Goal: Task Accomplishment & Management: Use online tool/utility

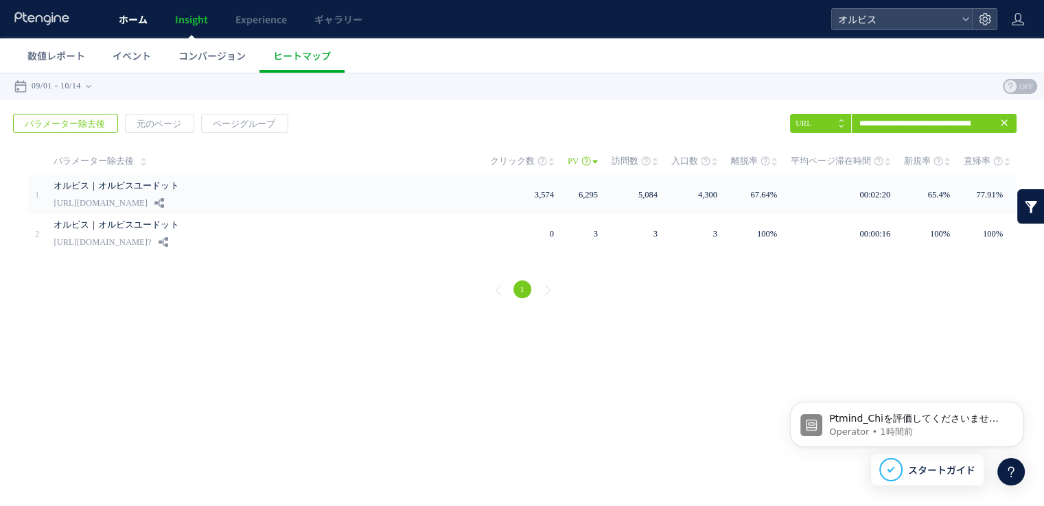
click at [137, 26] on link "ホーム" at bounding box center [133, 19] width 56 height 38
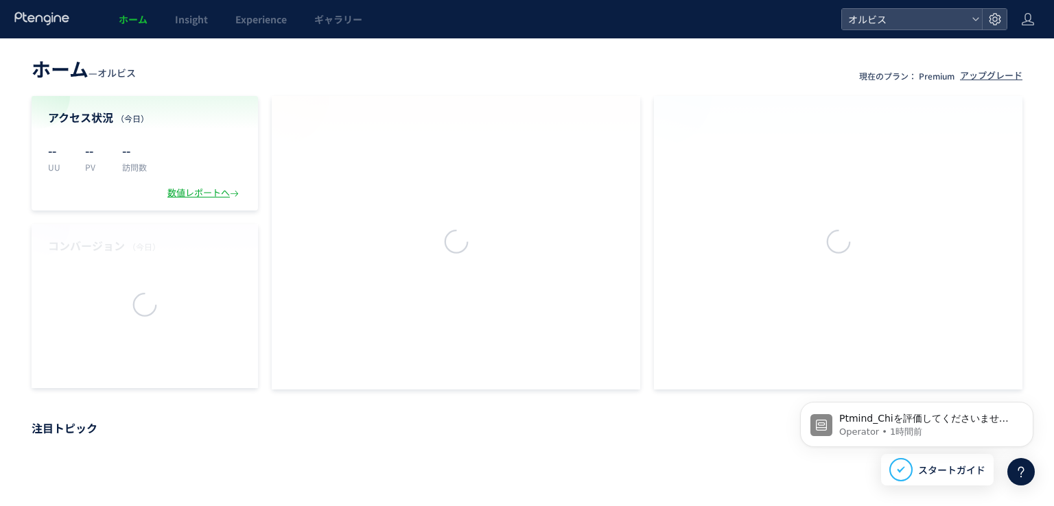
click at [272, 33] on div at bounding box center [527, 253] width 1054 height 506
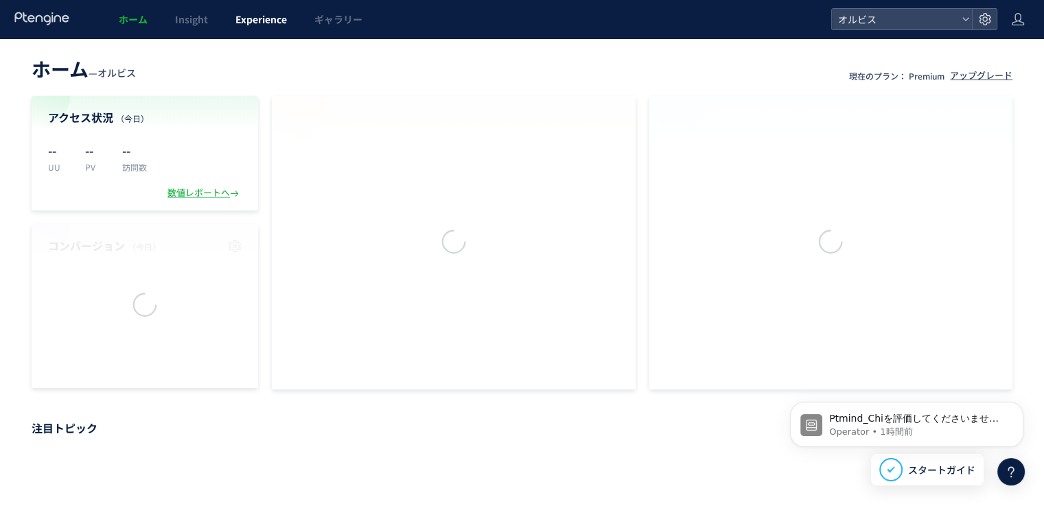
click at [272, 26] on link "Experience" at bounding box center [261, 19] width 79 height 38
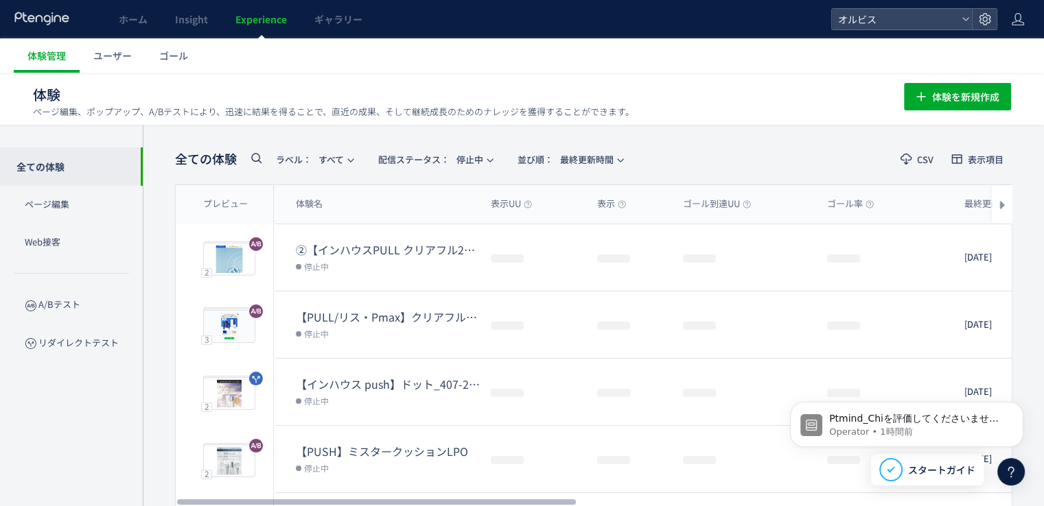
click at [406, 153] on span "配信ステータス​：" at bounding box center [413, 159] width 71 height 13
click at [448, 238] on li "予約中" at bounding box center [438, 247] width 56 height 25
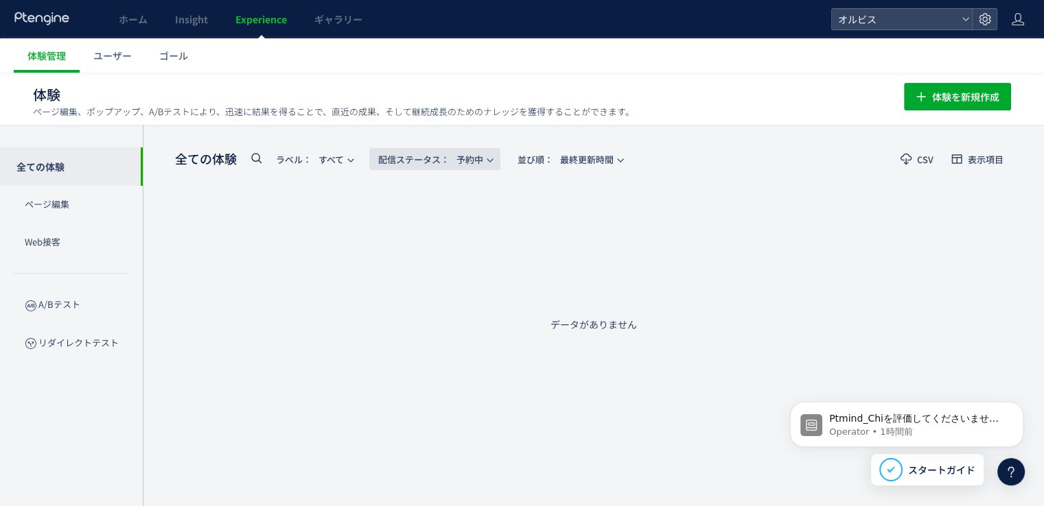
click at [434, 154] on span "配信ステータス​：" at bounding box center [413, 159] width 71 height 13
click at [441, 215] on li "配信中" at bounding box center [438, 222] width 56 height 25
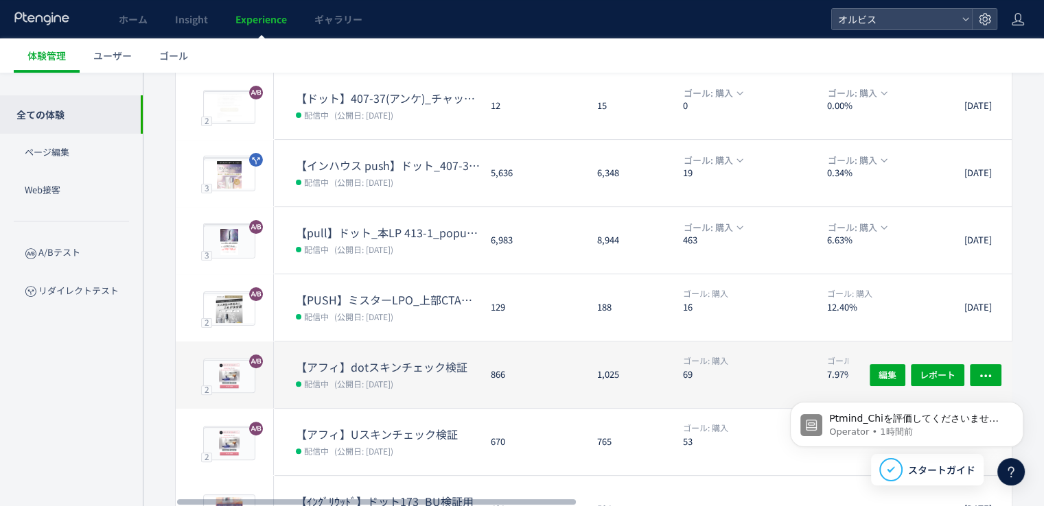
scroll to position [137, 0]
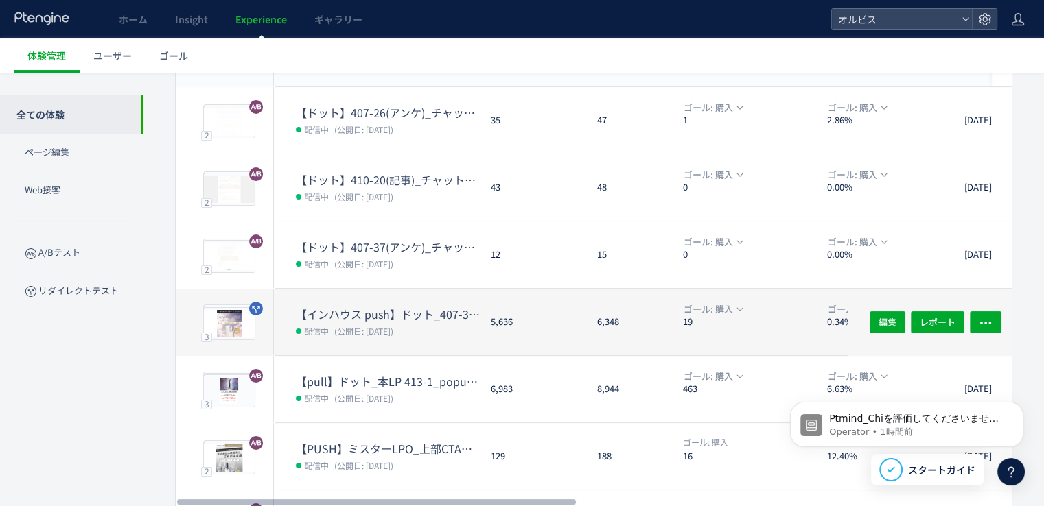
click at [393, 330] on span "(公開日: [DATE])" at bounding box center [363, 331] width 59 height 12
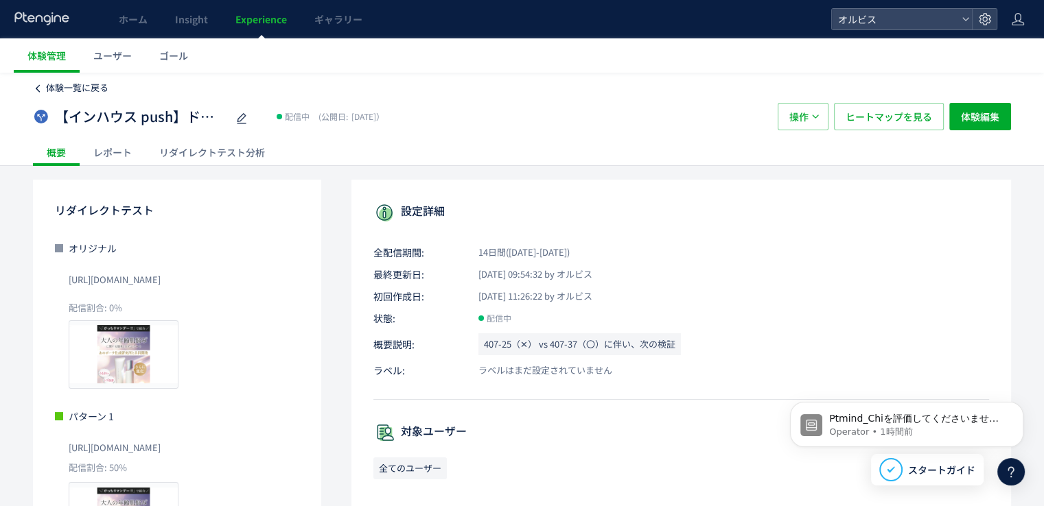
click at [72, 91] on span "体験一覧に戻る" at bounding box center [77, 87] width 62 height 13
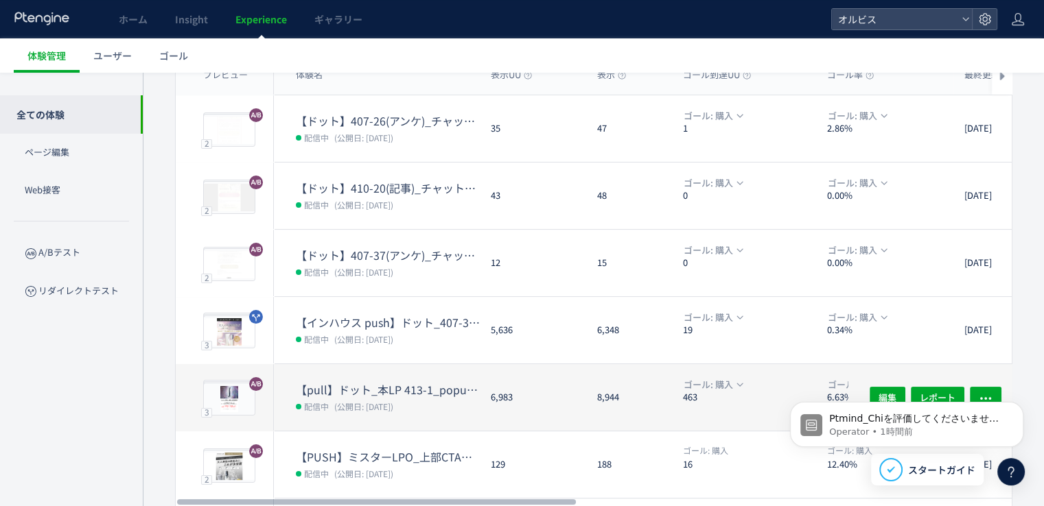
scroll to position [137, 0]
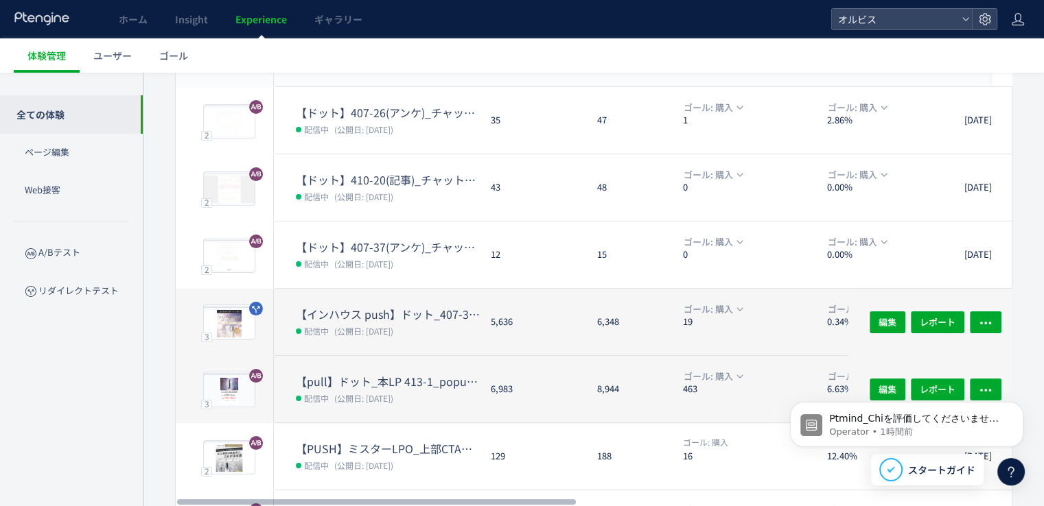
click at [364, 307] on dt "【インハウス push】ドット_407-37(アンケ)vs407-26(アンケ)" at bounding box center [388, 315] width 184 height 16
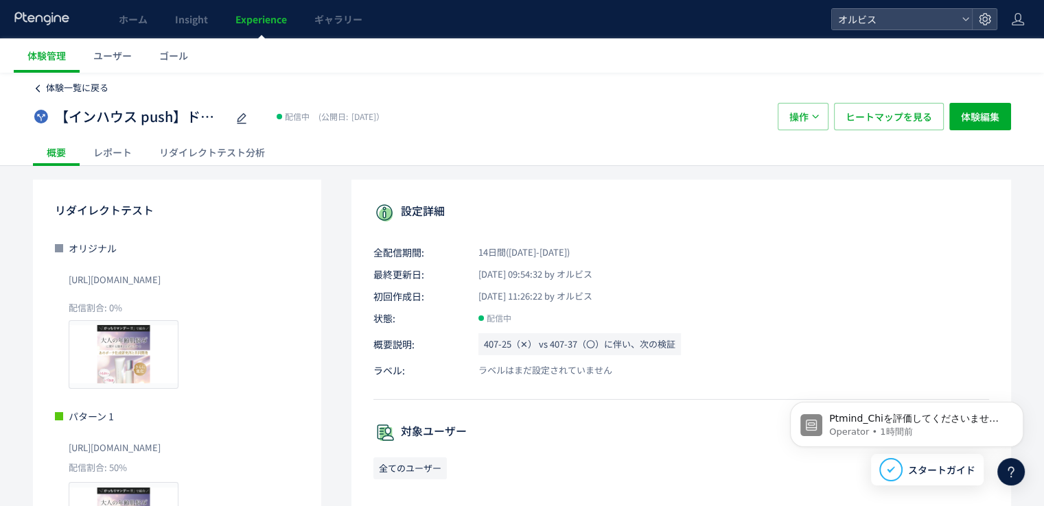
click at [86, 89] on span "体験一覧に戻る" at bounding box center [77, 87] width 62 height 13
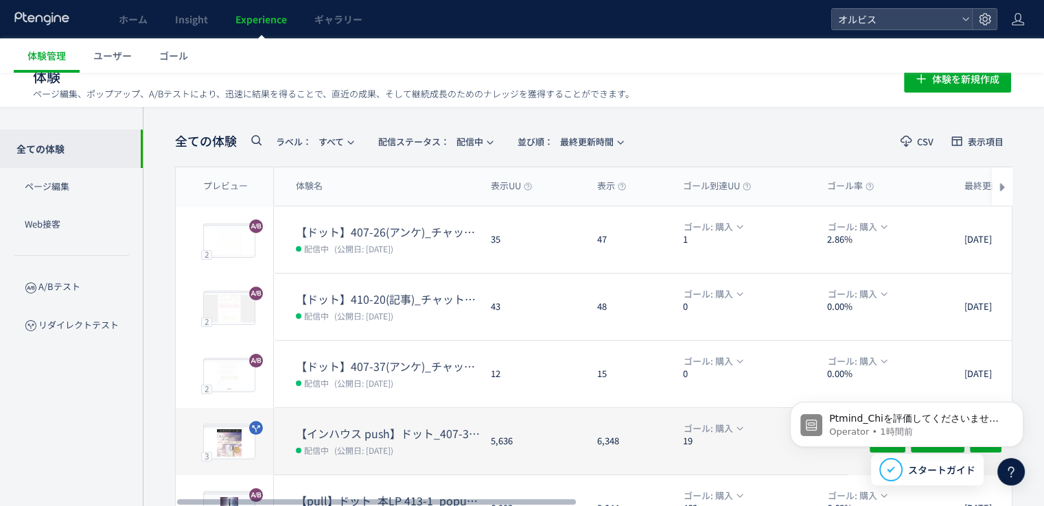
scroll to position [69, 0]
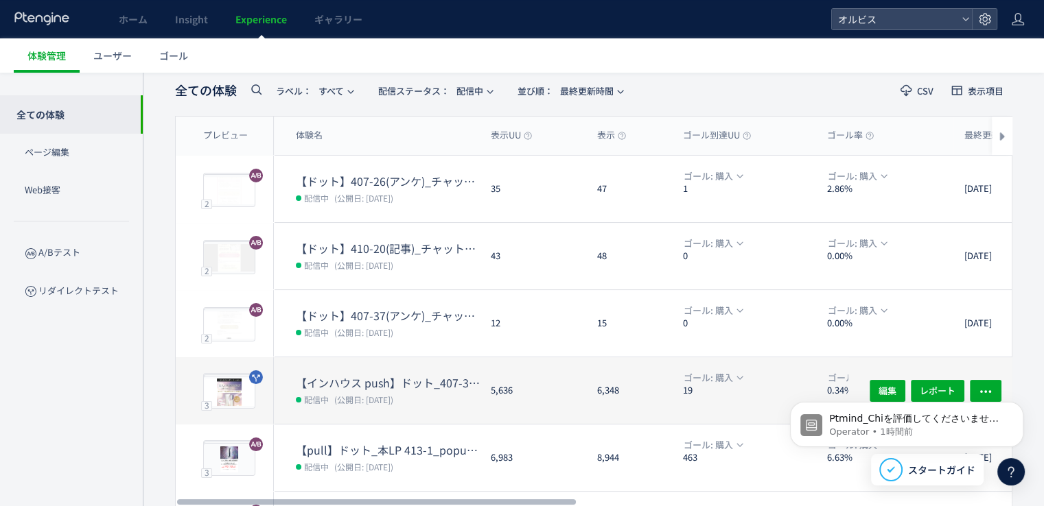
click at [393, 396] on span "(公開日: [DATE])" at bounding box center [363, 400] width 59 height 12
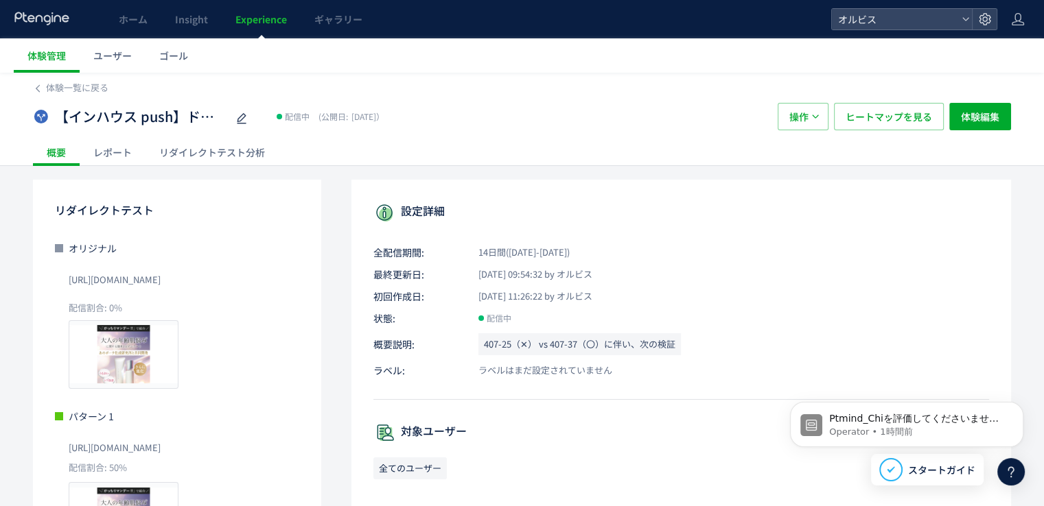
click at [176, 150] on div "リダイレクトテスト分析" at bounding box center [211, 152] width 133 height 27
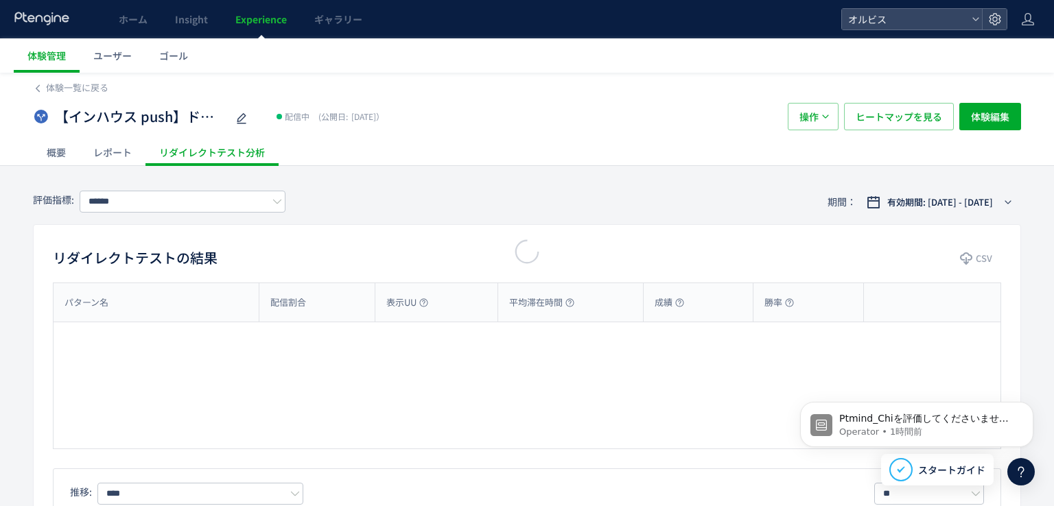
type input "**"
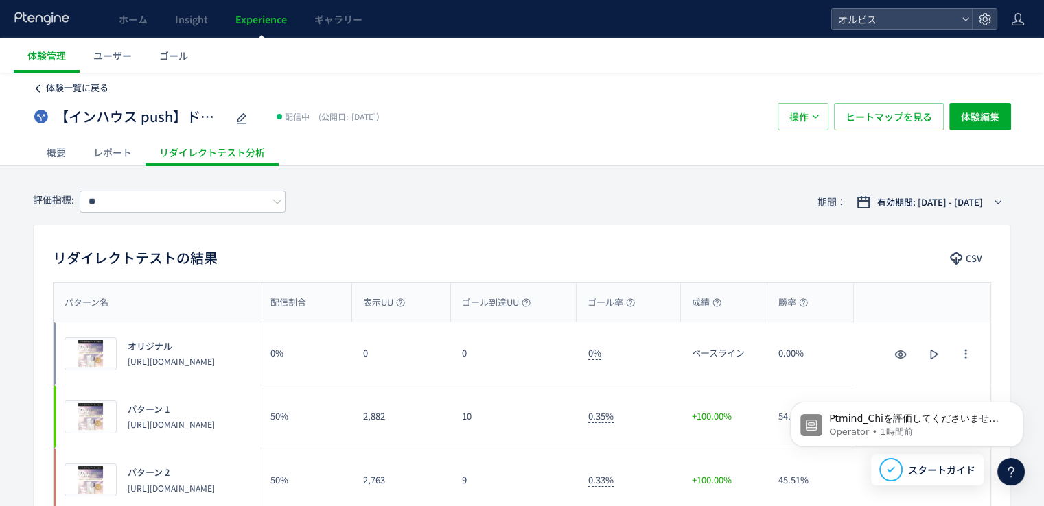
click at [70, 91] on span "体験一覧に戻る" at bounding box center [77, 87] width 62 height 13
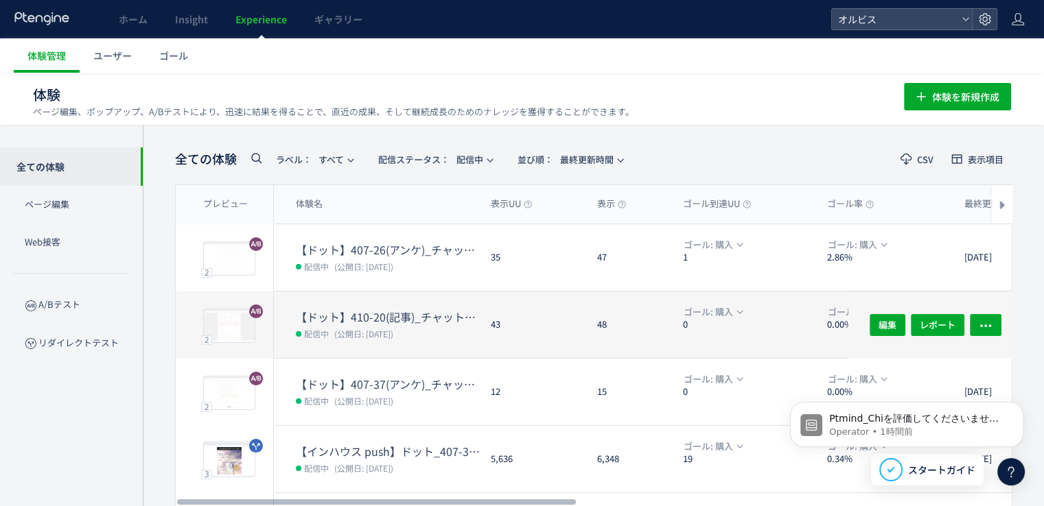
click at [378, 336] on span "(公開日: [DATE])" at bounding box center [363, 334] width 59 height 12
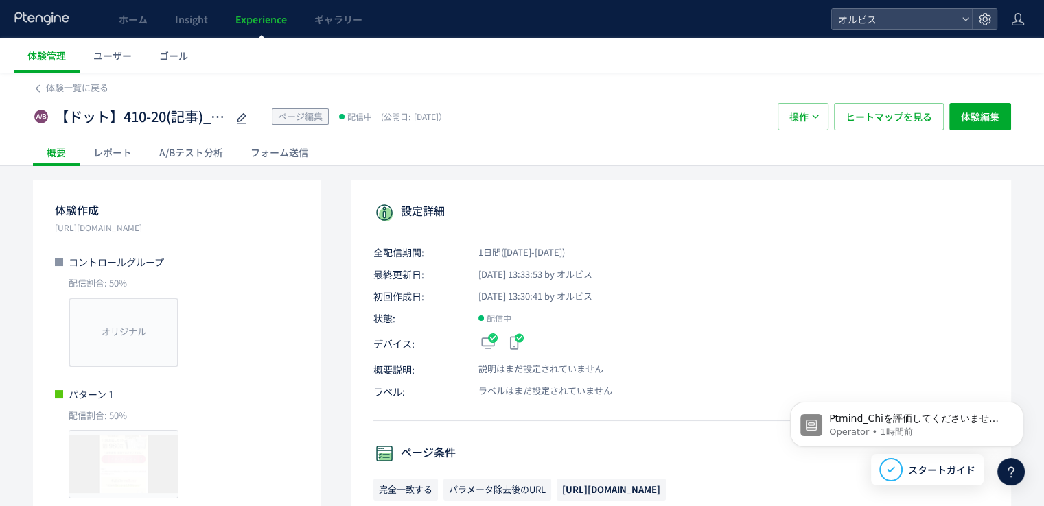
click at [202, 229] on p "[URL][DOMAIN_NAME]" at bounding box center [177, 228] width 244 height 14
drag, startPoint x: 236, startPoint y: 226, endPoint x: 124, endPoint y: 214, distance: 112.5
click at [55, 231] on p "[URL][DOMAIN_NAME]" at bounding box center [177, 228] width 244 height 14
copy p "[URL][DOMAIN_NAME]"
click at [207, 143] on div "A/Bテスト分析" at bounding box center [190, 152] width 91 height 27
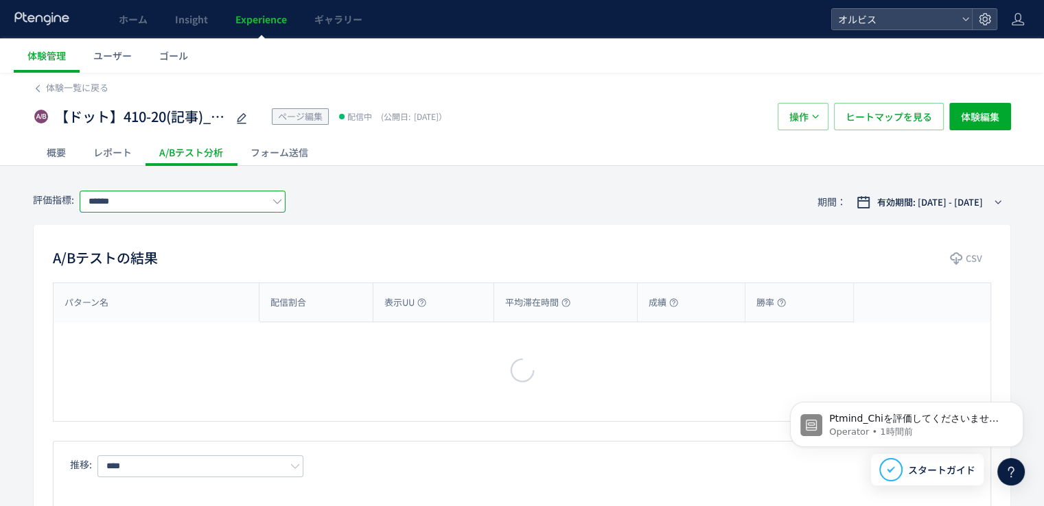
type input "**"
click at [196, 199] on input "**" at bounding box center [183, 202] width 206 height 22
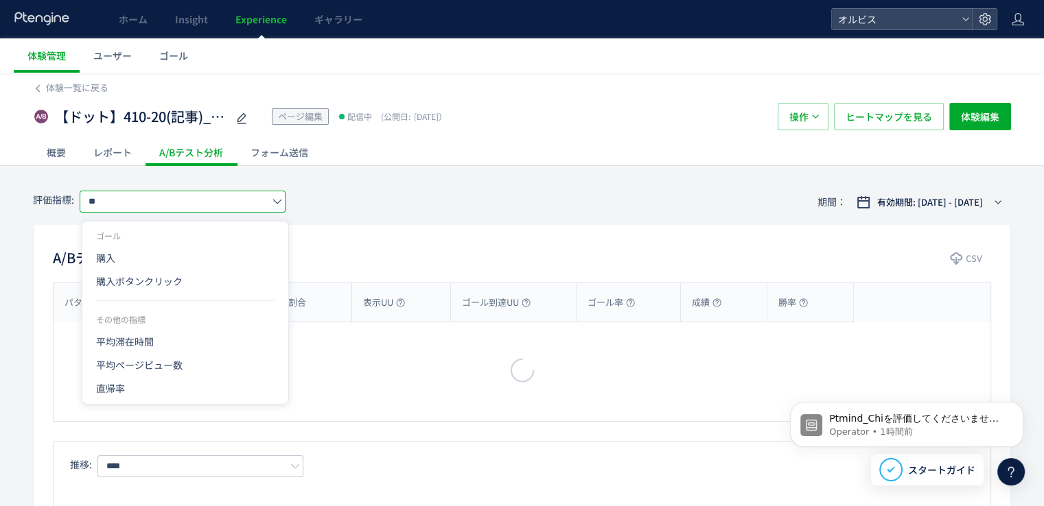
click at [428, 193] on div "評価指標: ** 期間： 有効期間: [DATE] - [DATE]" at bounding box center [522, 202] width 978 height 45
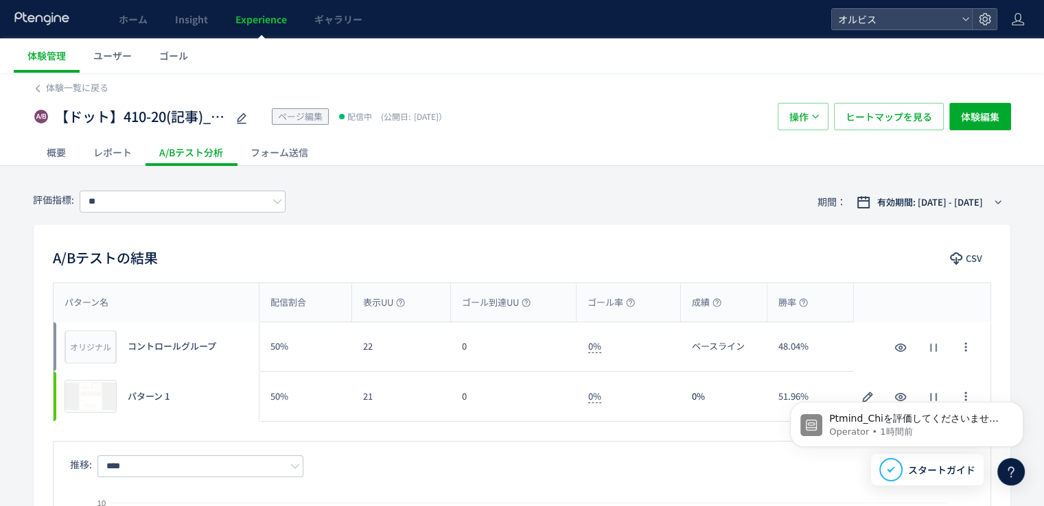
click at [39, 95] on div "【ドット】410-20(記事)_チャットボット発動html ページ編集 配信中 (公開日: [DATE]） 操作 ヒートマップを見る 体験編集" at bounding box center [522, 117] width 978 height 44
click at [58, 91] on span "体験一覧に戻る" at bounding box center [77, 87] width 62 height 13
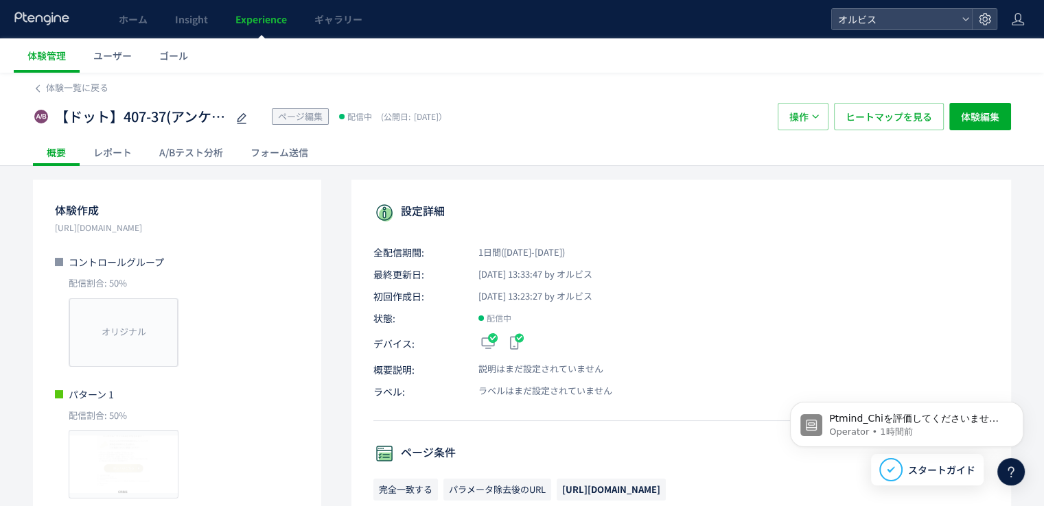
click at [214, 152] on div "A/Bテスト分析" at bounding box center [190, 152] width 91 height 27
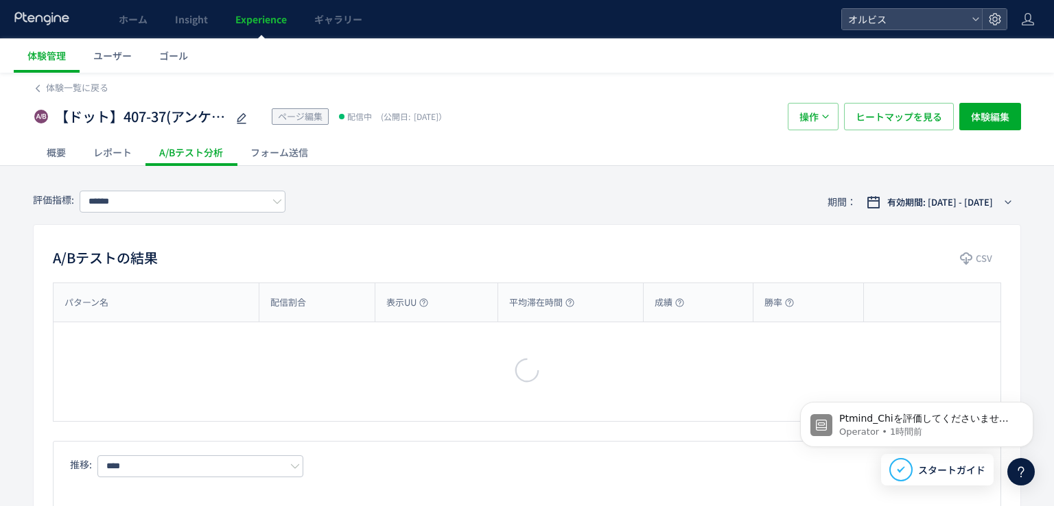
type input "**"
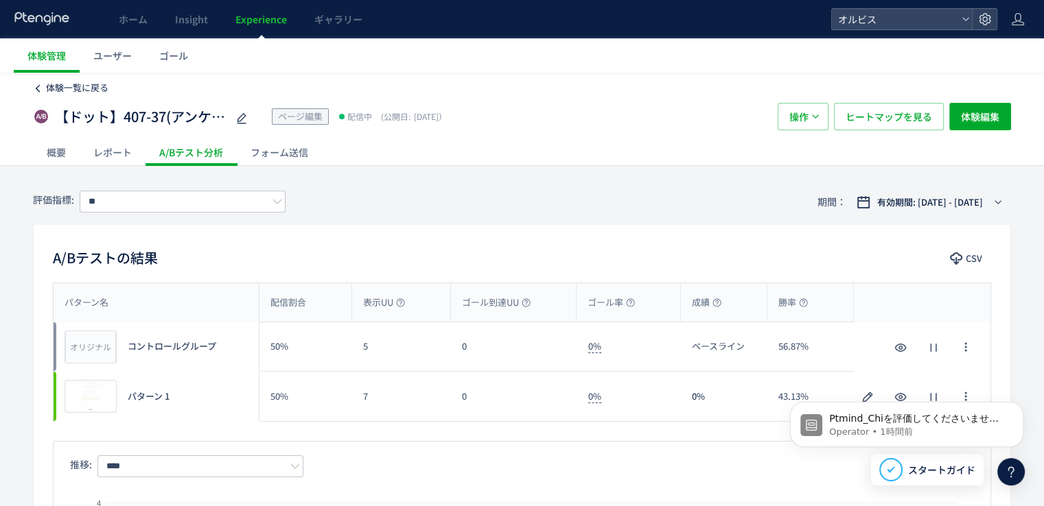
click at [78, 88] on span "体験一覧に戻る" at bounding box center [77, 87] width 62 height 13
